Goal: Task Accomplishment & Management: Complete application form

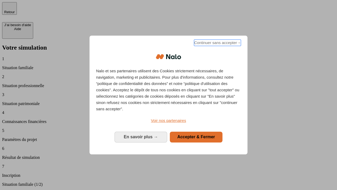
click at [217, 43] on span "Continuer sans accepter →" at bounding box center [217, 43] width 47 height 6
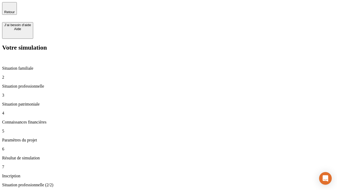
type input "30 000"
type input "40 000"
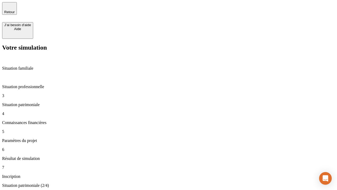
type input "1 100"
type input "20"
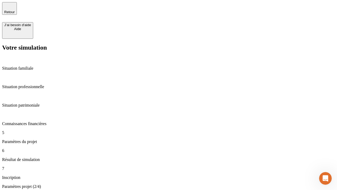
type input "40"
type input "62"
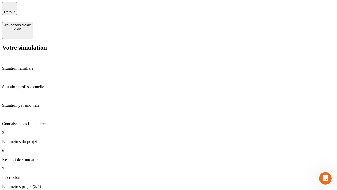
type input "50 000"
type input "640"
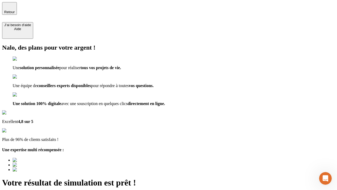
type input "[EMAIL_ADDRESS][DOMAIN_NAME]"
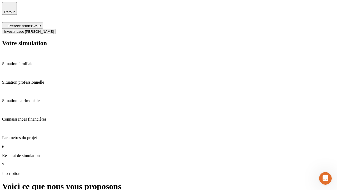
click at [54, 29] on span "Investir avec [PERSON_NAME]" at bounding box center [29, 31] width 50 height 4
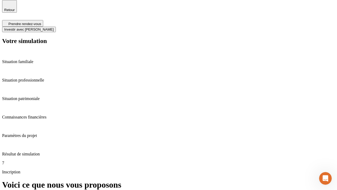
scroll to position [2, 0]
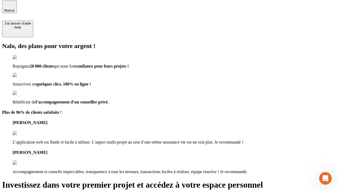
type input "abc"
